Goal: Navigation & Orientation: Find specific page/section

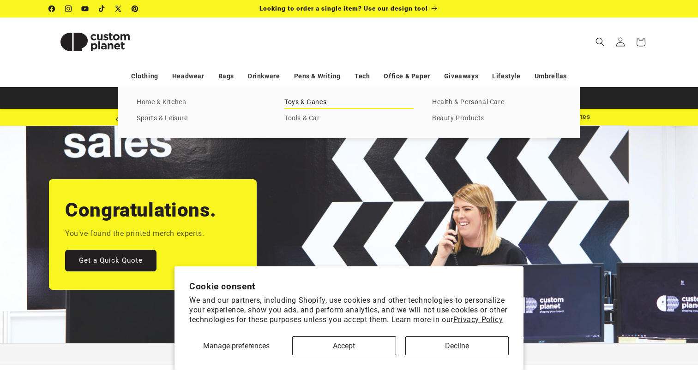
click at [316, 102] on link "Toys & Ganes" at bounding box center [348, 102] width 129 height 12
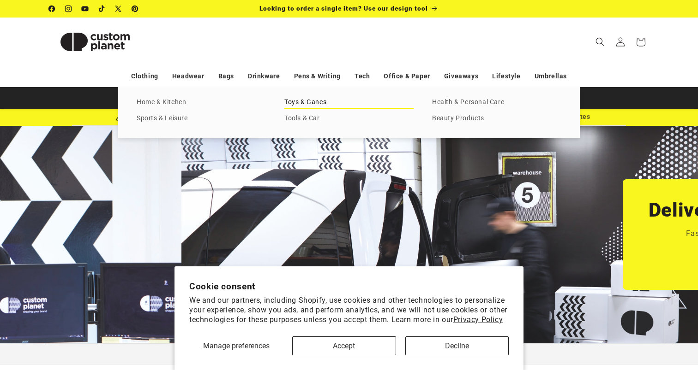
scroll to position [0, 677]
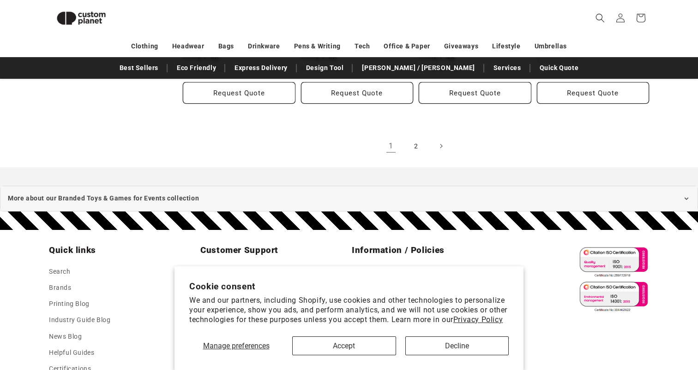
scroll to position [1072, 0]
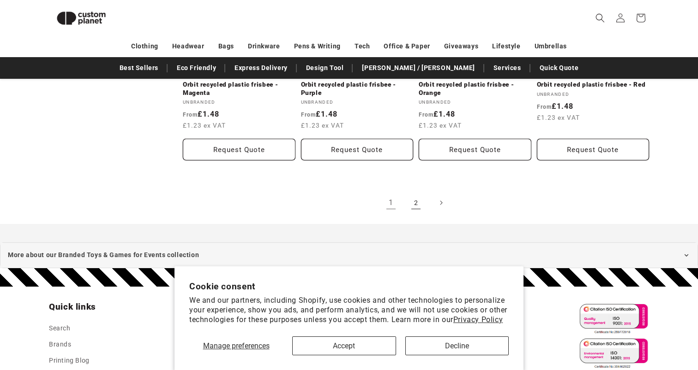
click at [418, 201] on link "2" at bounding box center [416, 203] width 20 height 20
click at [434, 357] on section "Cookie consent We and our partners, including Shopify, use cookies and other te…" at bounding box center [348, 319] width 349 height 104
click at [431, 352] on button "Decline" at bounding box center [457, 346] width 104 height 19
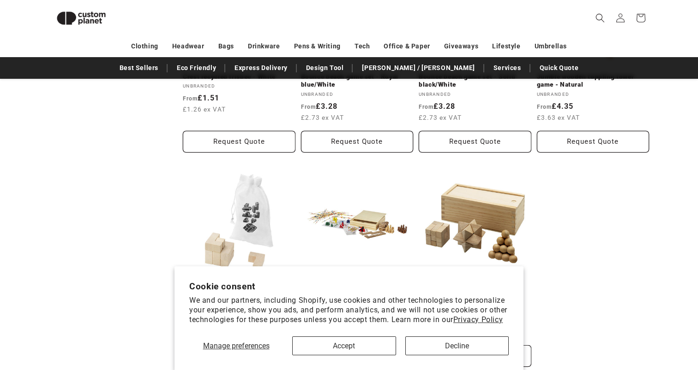
scroll to position [750, 0]
